Goal: Information Seeking & Learning: Learn about a topic

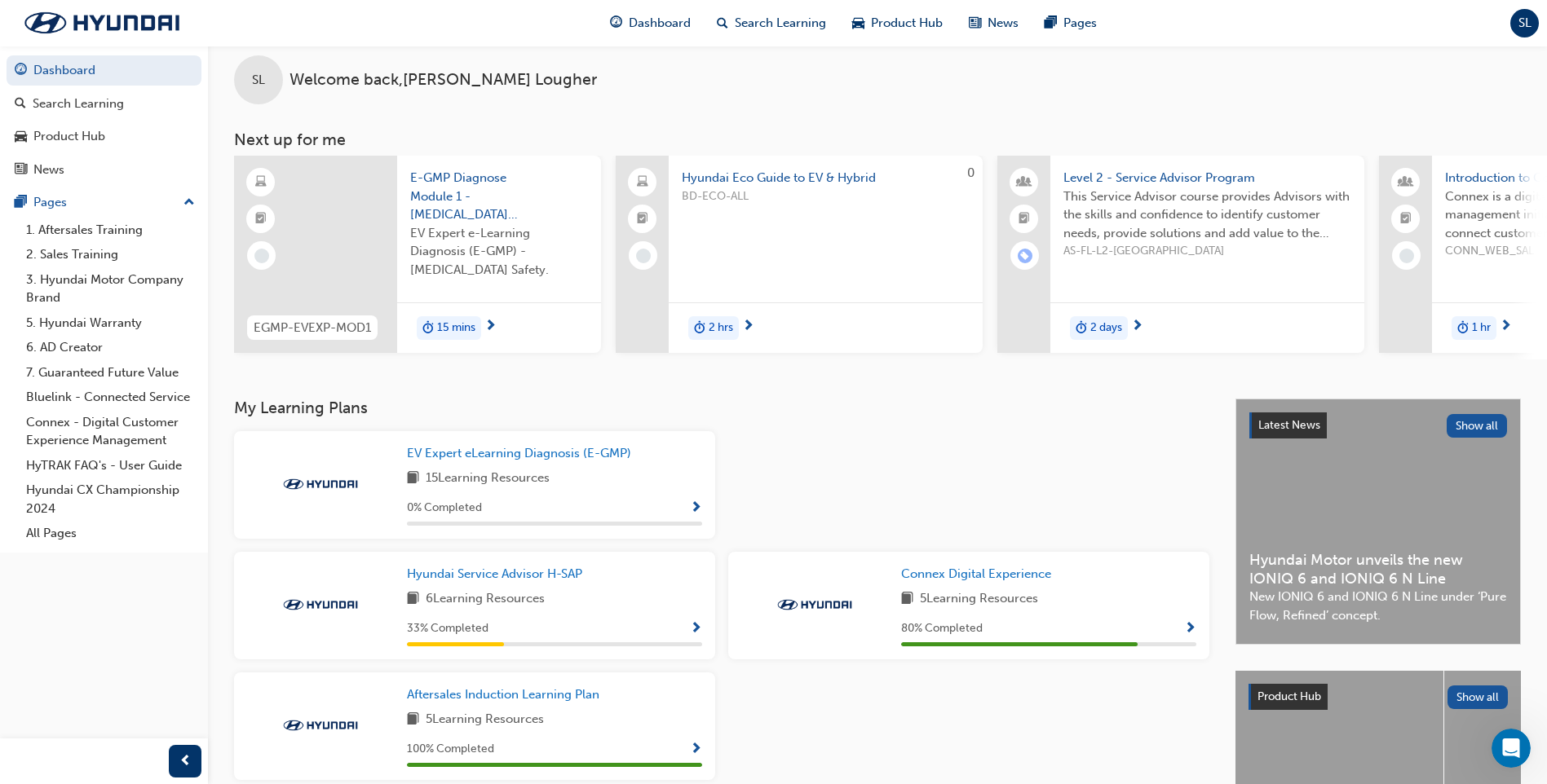
scroll to position [219, 0]
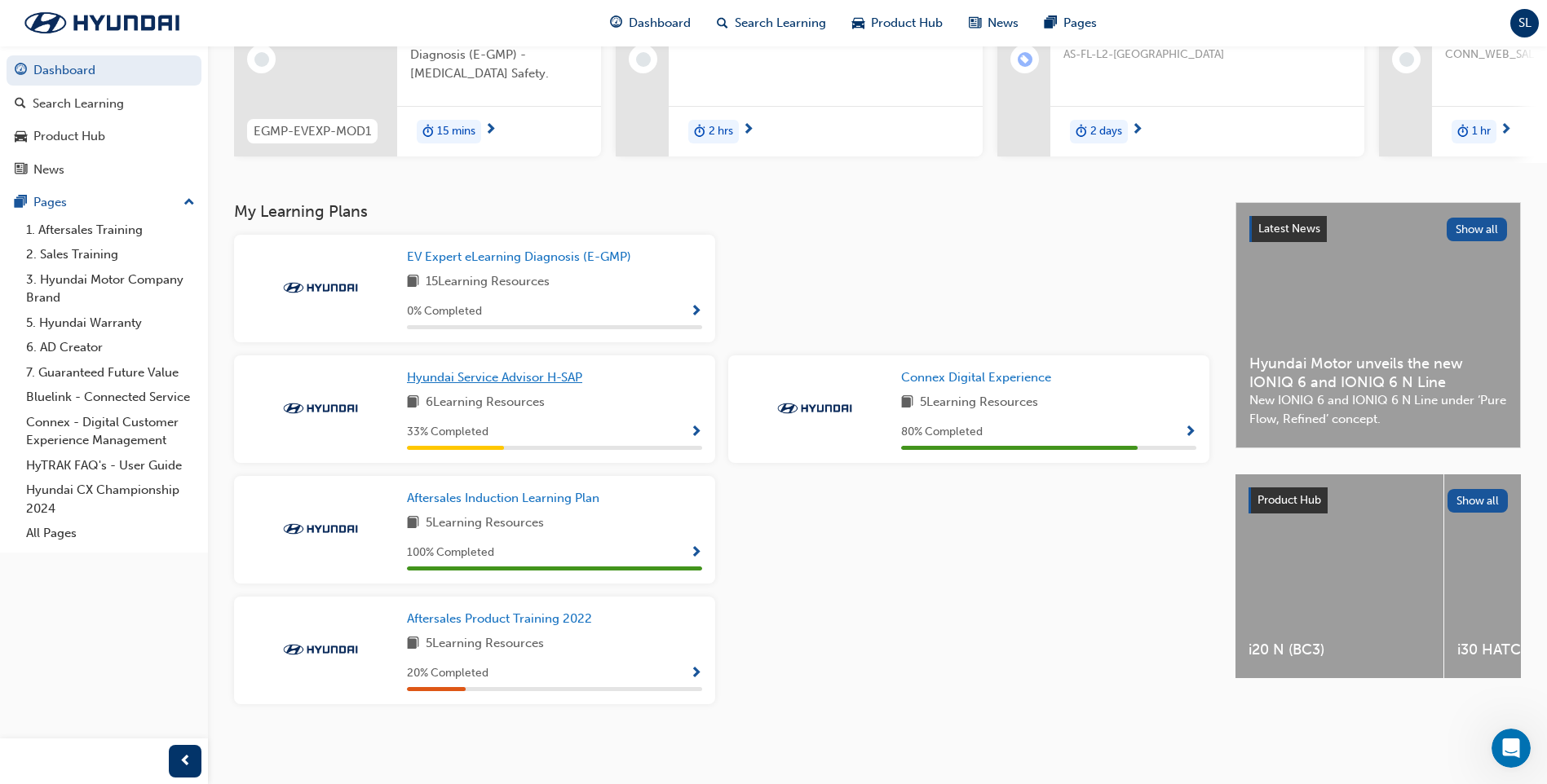
click at [481, 375] on span "Hyundai Service Advisor H-SAP" at bounding box center [494, 378] width 175 height 15
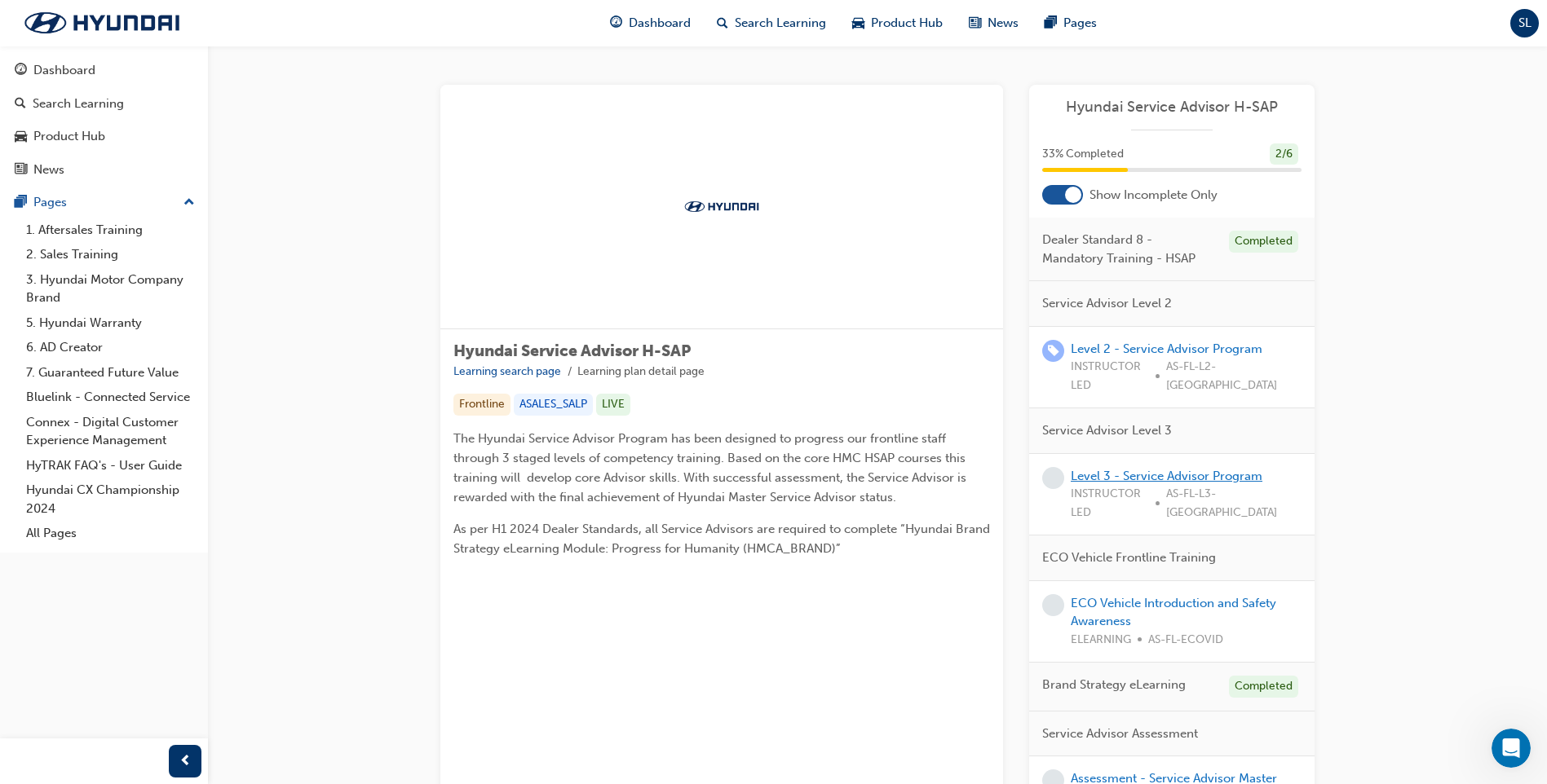
click at [1168, 469] on link "Level 3 - Service Advisor Program" at bounding box center [1166, 476] width 192 height 15
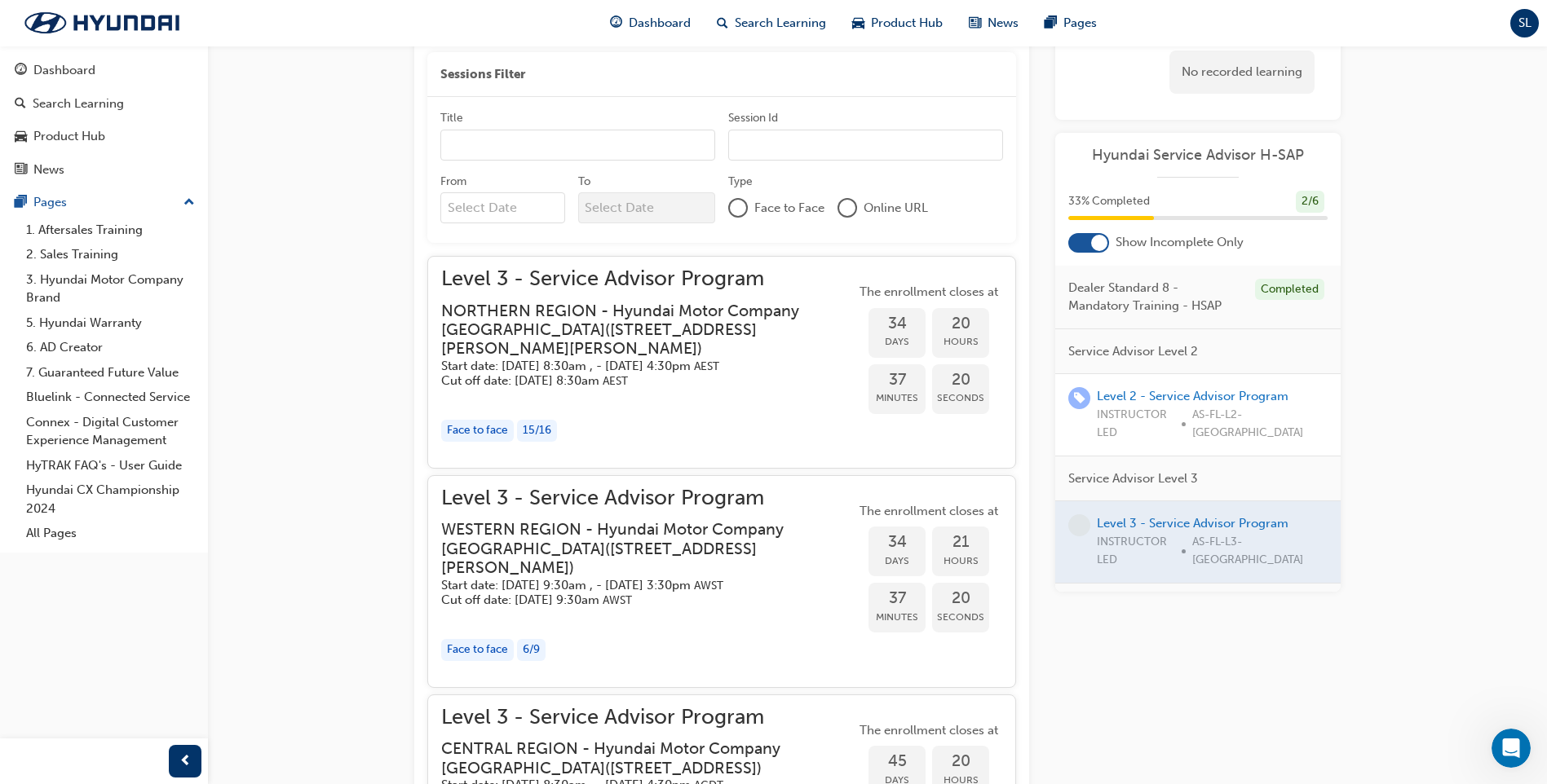
scroll to position [978, 0]
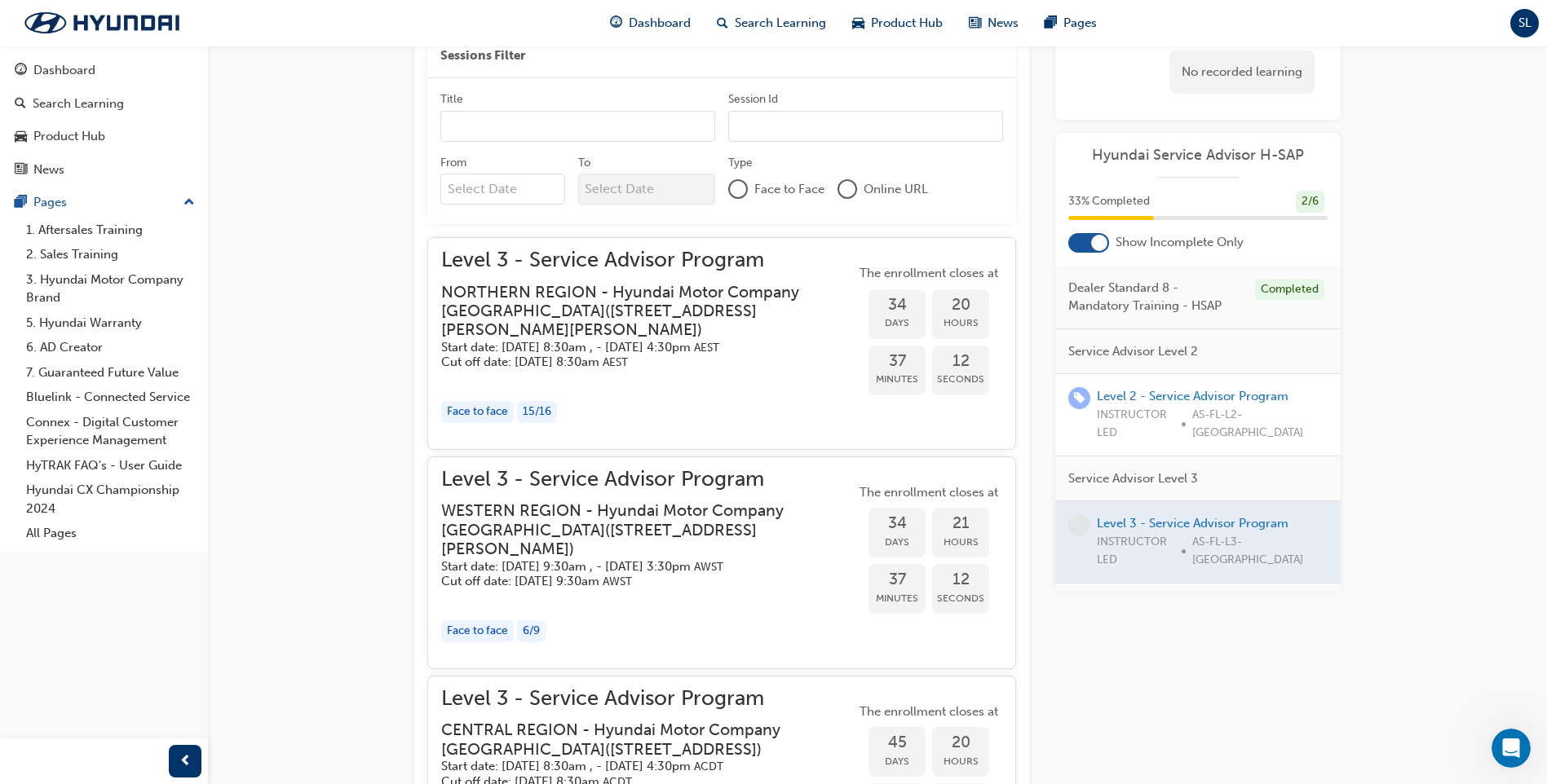
click at [499, 621] on div "Face to face" at bounding box center [477, 631] width 73 height 22
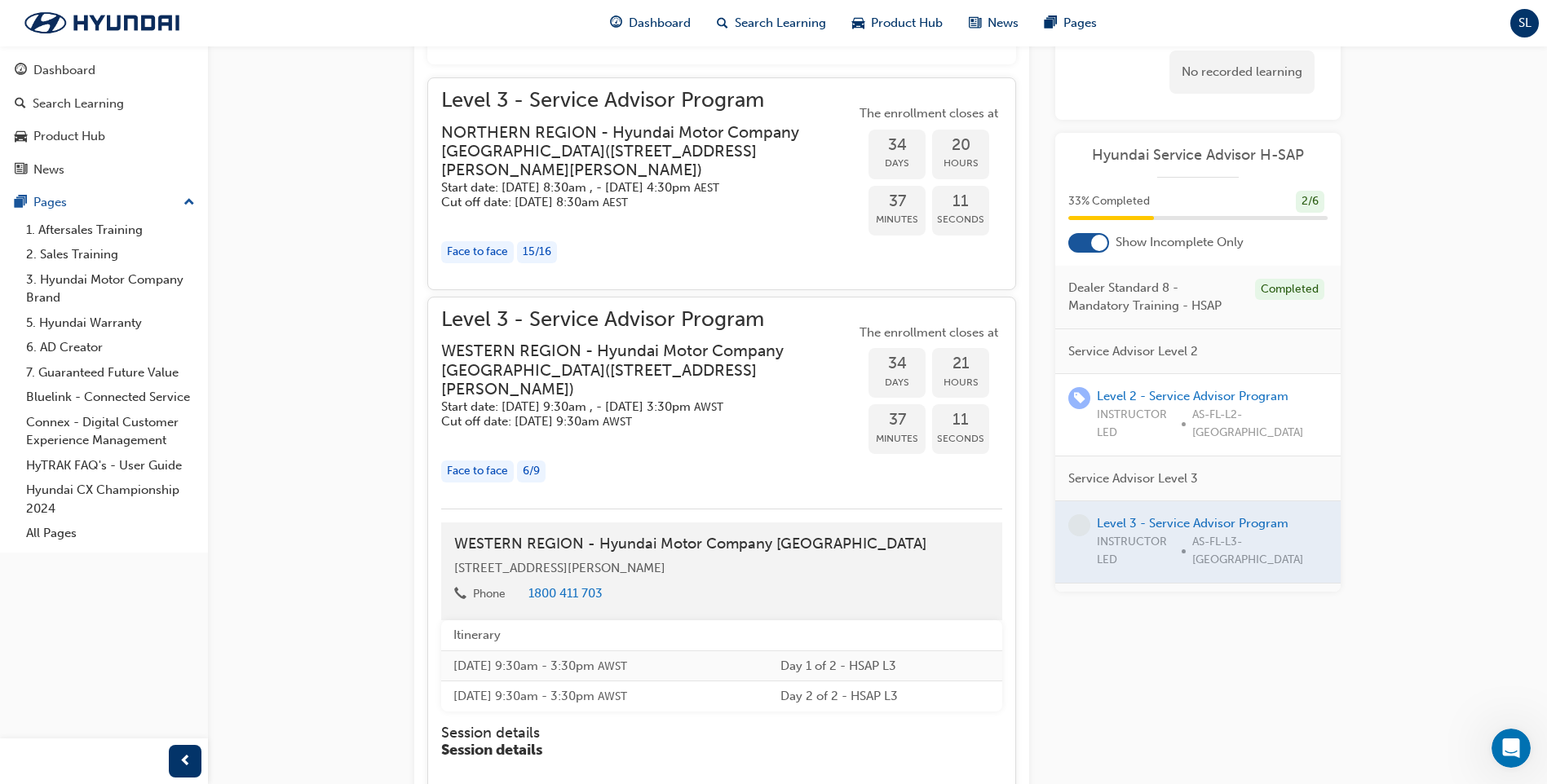
scroll to position [1141, 0]
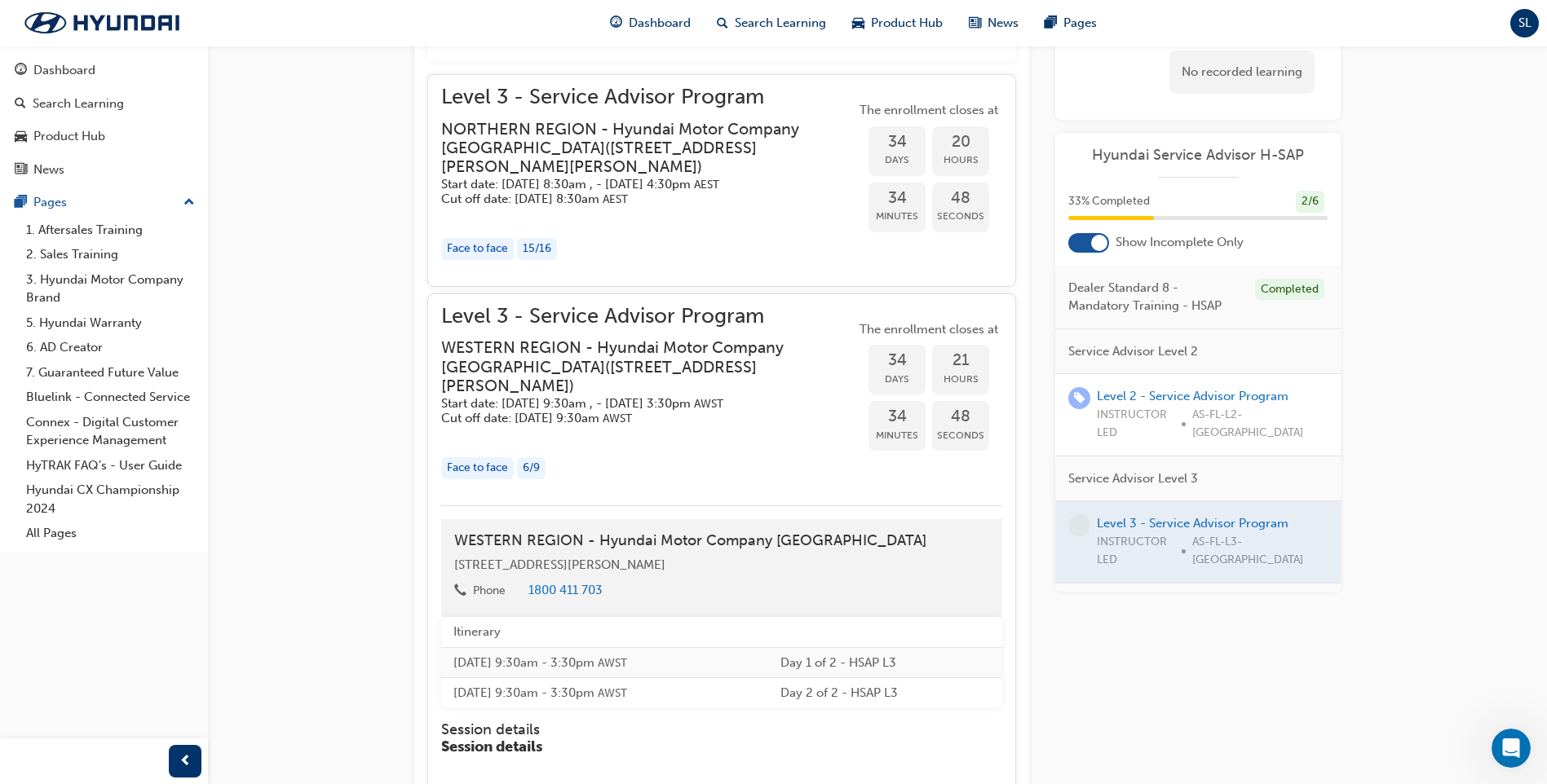
click at [1095, 245] on div at bounding box center [1098, 242] width 16 height 16
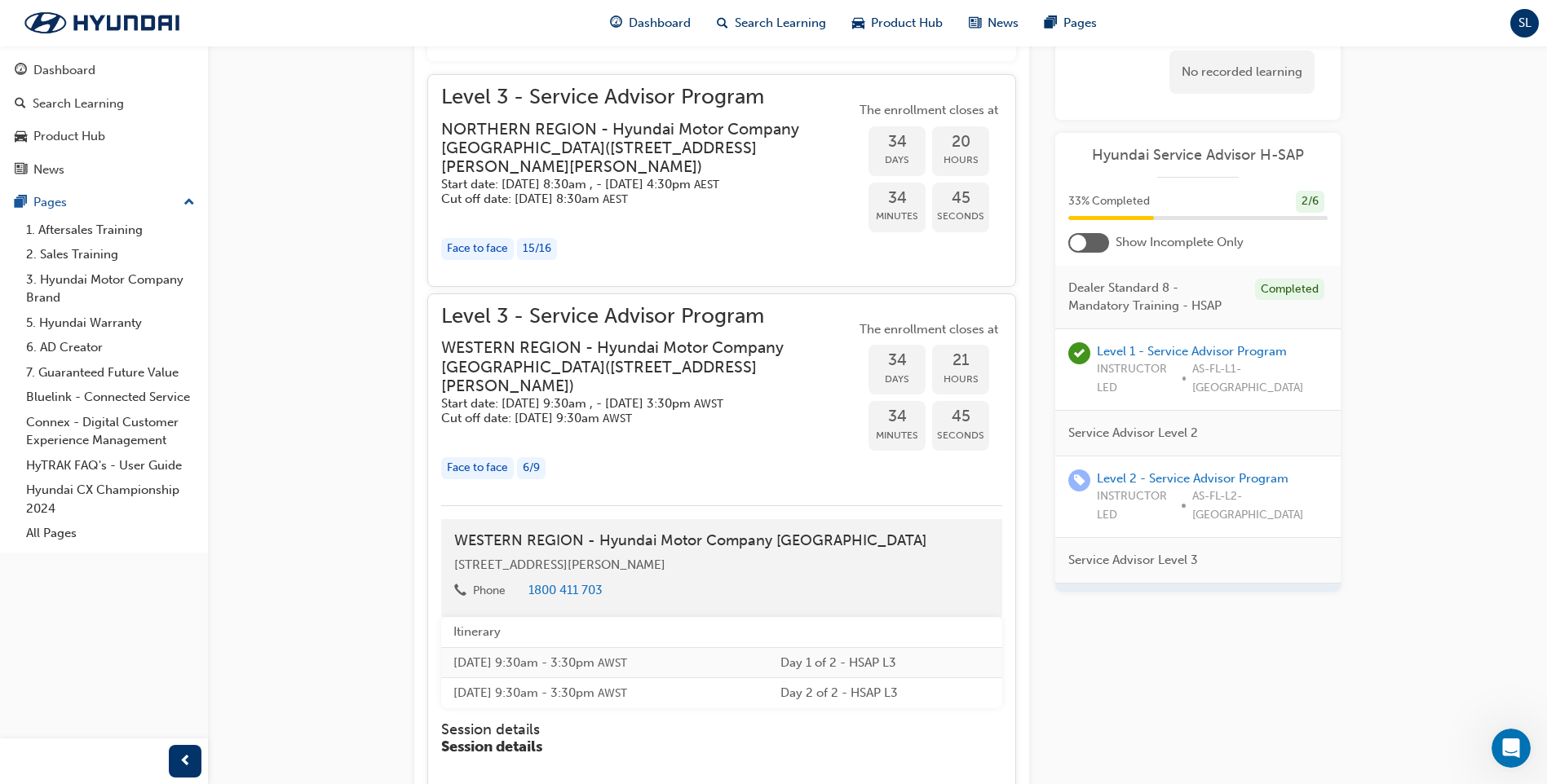
click at [1093, 245] on div at bounding box center [1088, 243] width 41 height 20
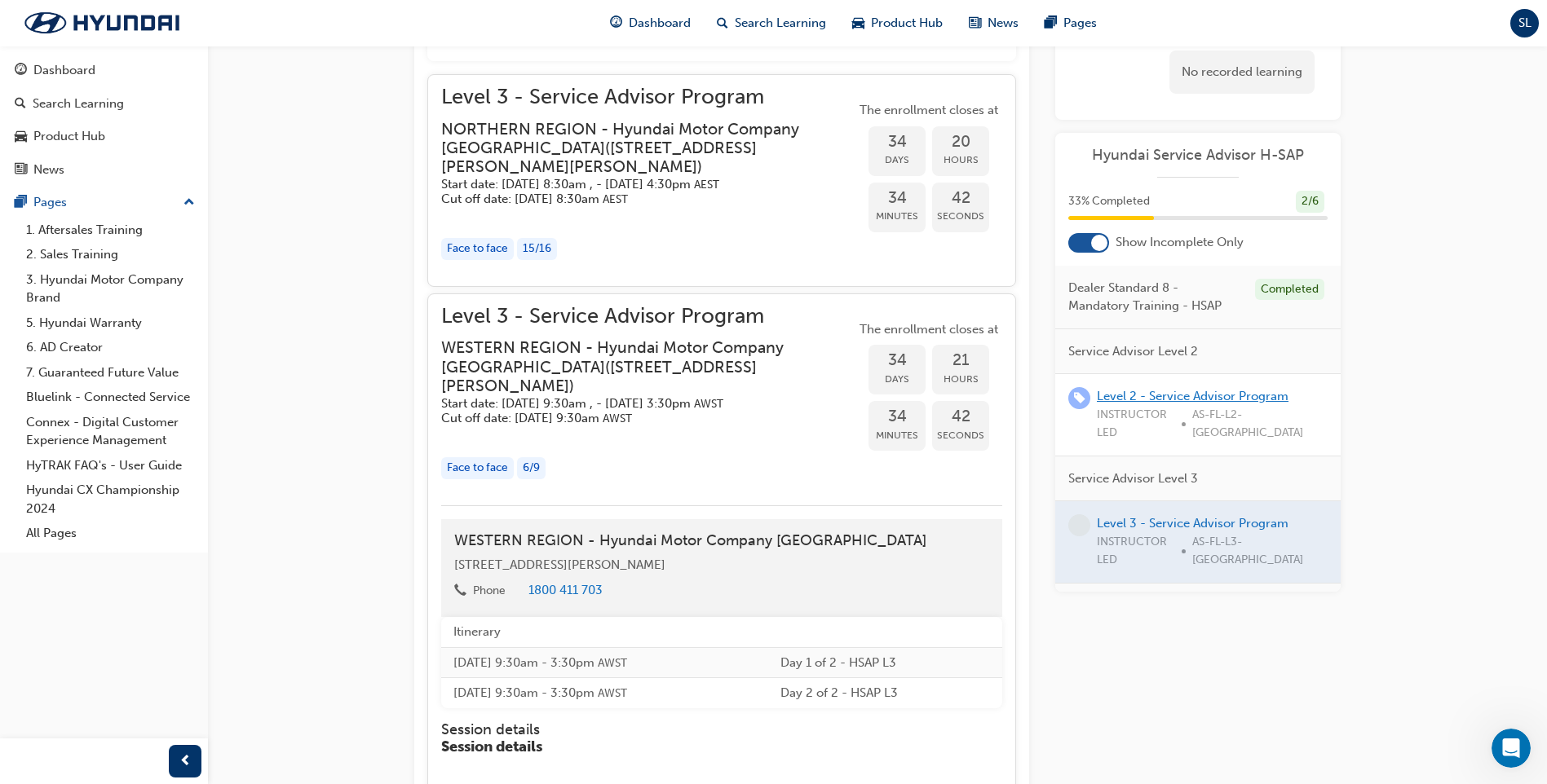
click at [1143, 392] on link "Level 2 - Service Advisor Program" at bounding box center [1192, 397] width 192 height 15
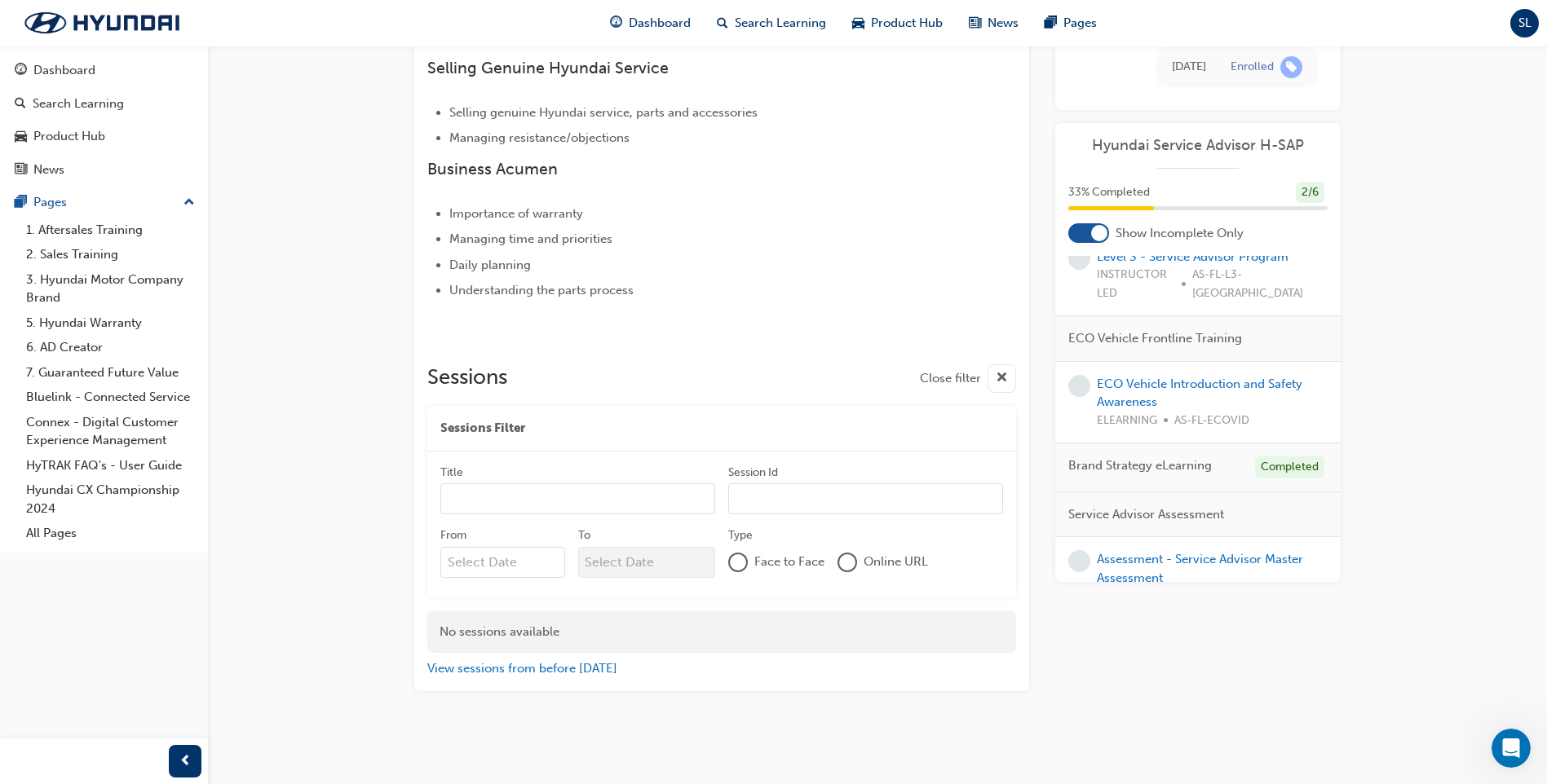
scroll to position [258, 0]
click at [1199, 551] on link "Assessment - Service Advisor Master Assessment" at bounding box center [1199, 567] width 206 height 33
